Goal: Information Seeking & Learning: Check status

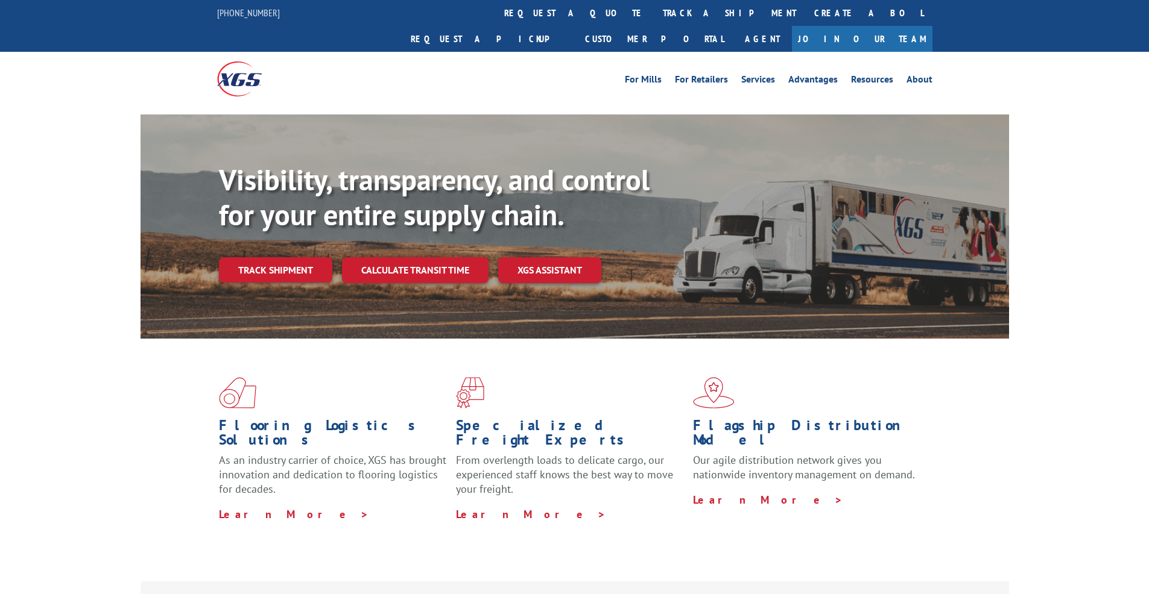
click at [289, 268] on div "Visibility, transparency, and control for your entire supply chain. Track shipm…" at bounding box center [614, 247] width 790 height 168
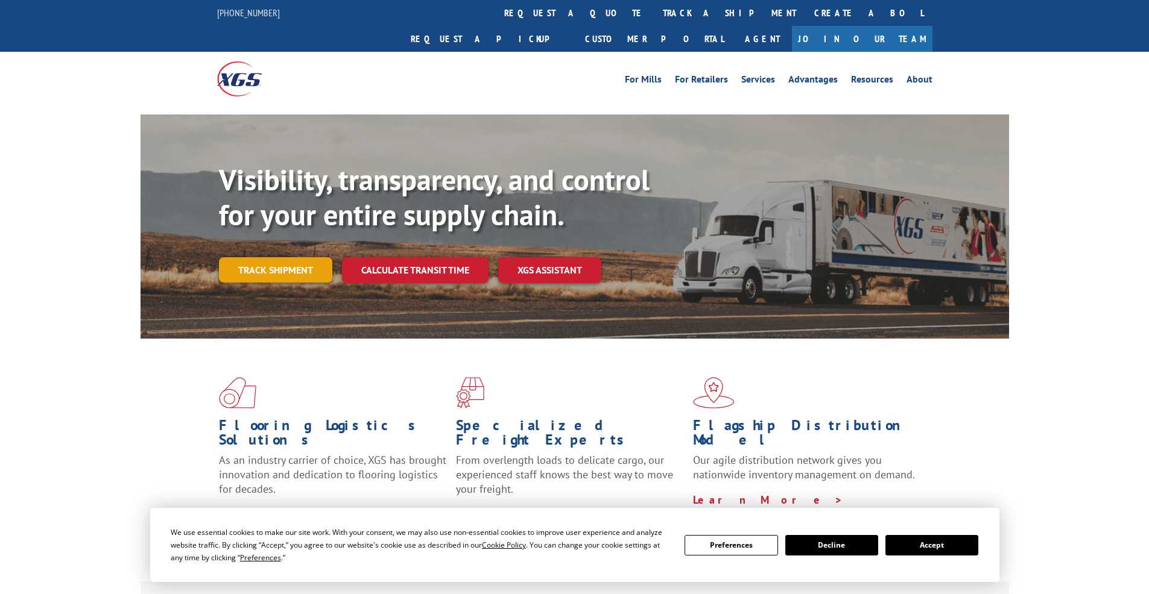
click at [289, 257] on link "Track shipment" at bounding box center [275, 269] width 113 height 25
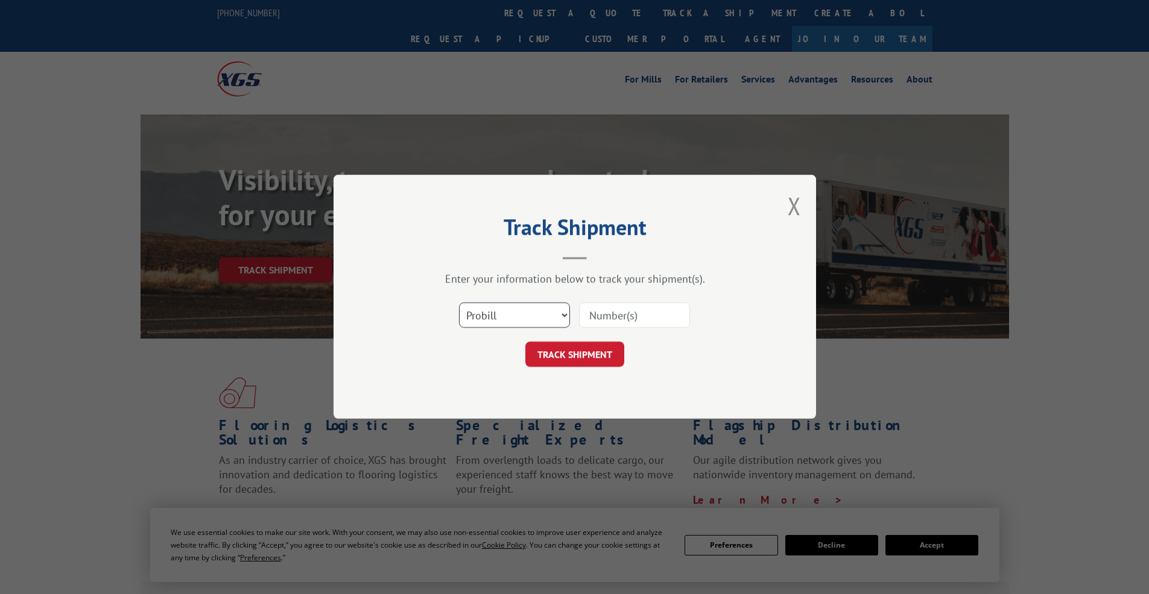
select select "po"
click at [459, 303] on select "Select category... Probill BOL PO" at bounding box center [514, 315] width 111 height 25
click at [596, 314] on input at bounding box center [634, 315] width 111 height 25
paste input "297491347"
type input "297491347"
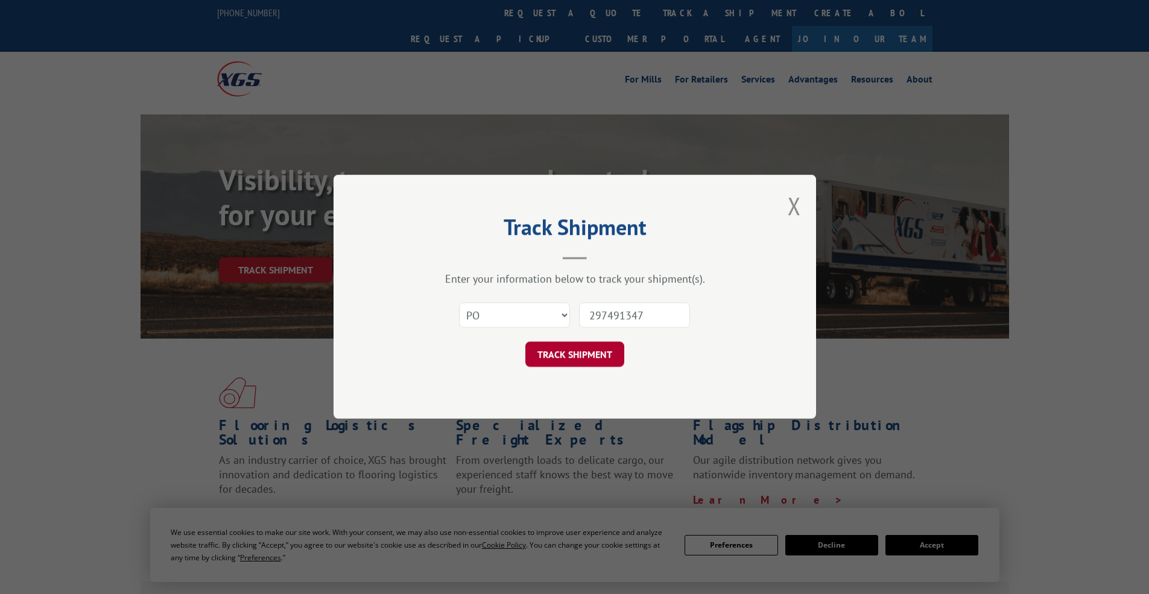
click at [576, 356] on button "TRACK SHIPMENT" at bounding box center [574, 354] width 99 height 25
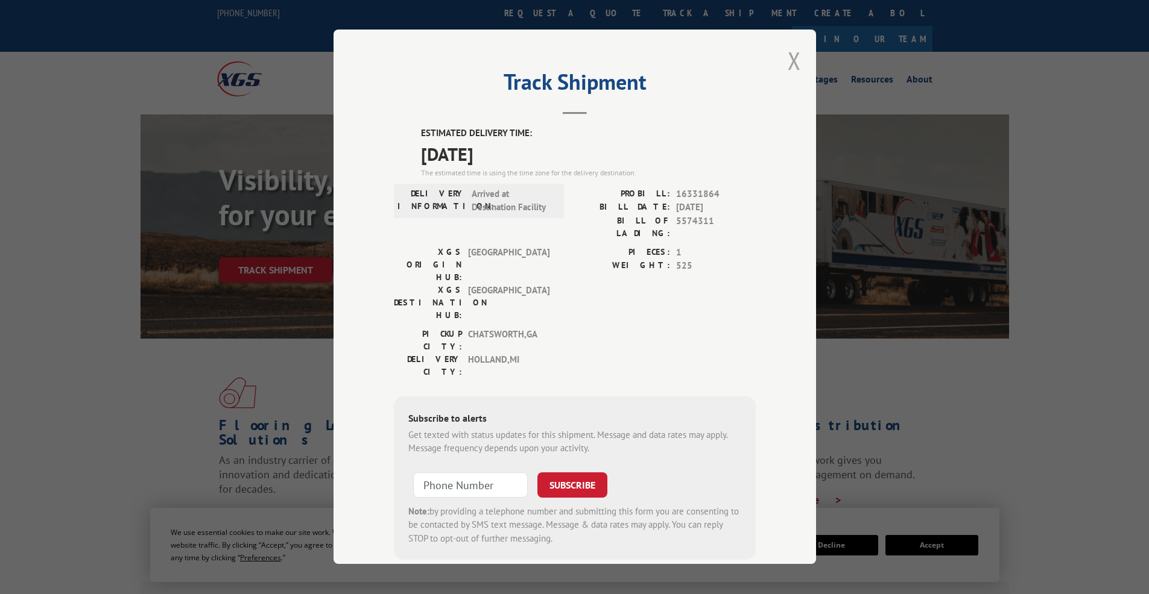
click at [791, 63] on button "Close modal" at bounding box center [793, 61] width 13 height 32
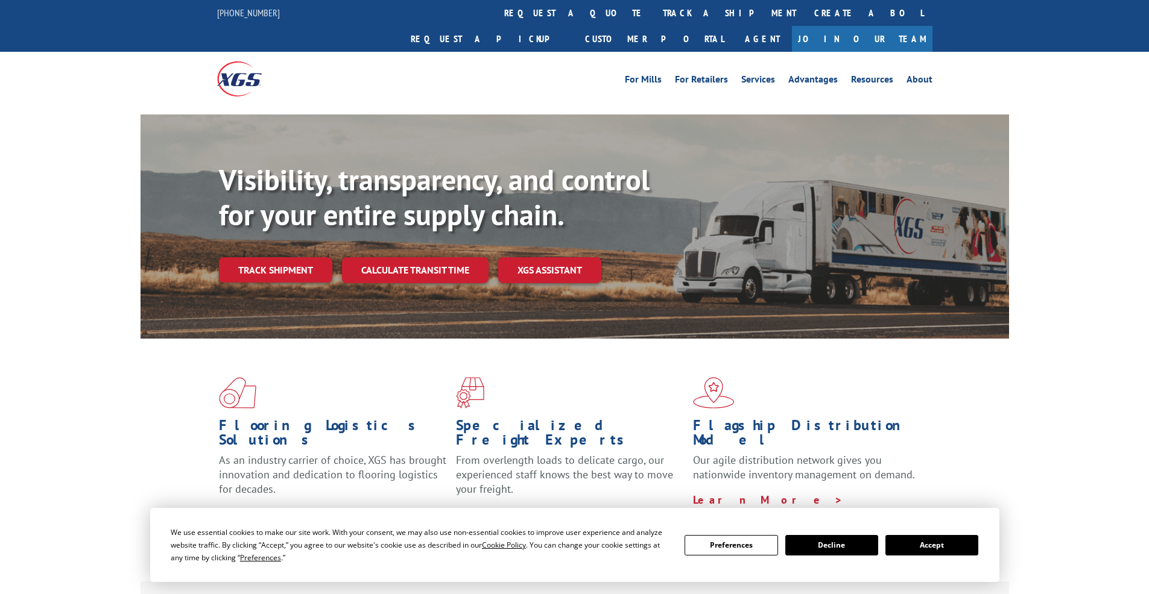
click at [933, 412] on div "Flooring Logistics Solutions As an industry carrier of choice, XGS has brought …" at bounding box center [574, 449] width 868 height 221
